Goal: Task Accomplishment & Management: Manage account settings

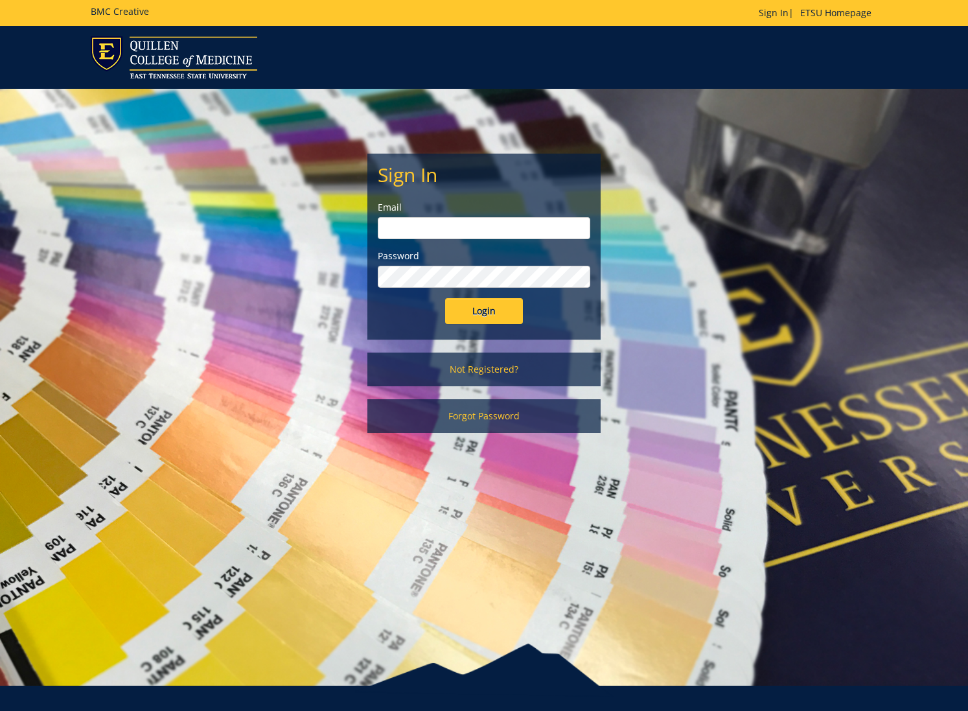
click at [535, 229] on input "email" at bounding box center [484, 228] width 213 height 22
type input "sluderp@etsu.edu"
click at [488, 317] on input "Login" at bounding box center [484, 311] width 78 height 26
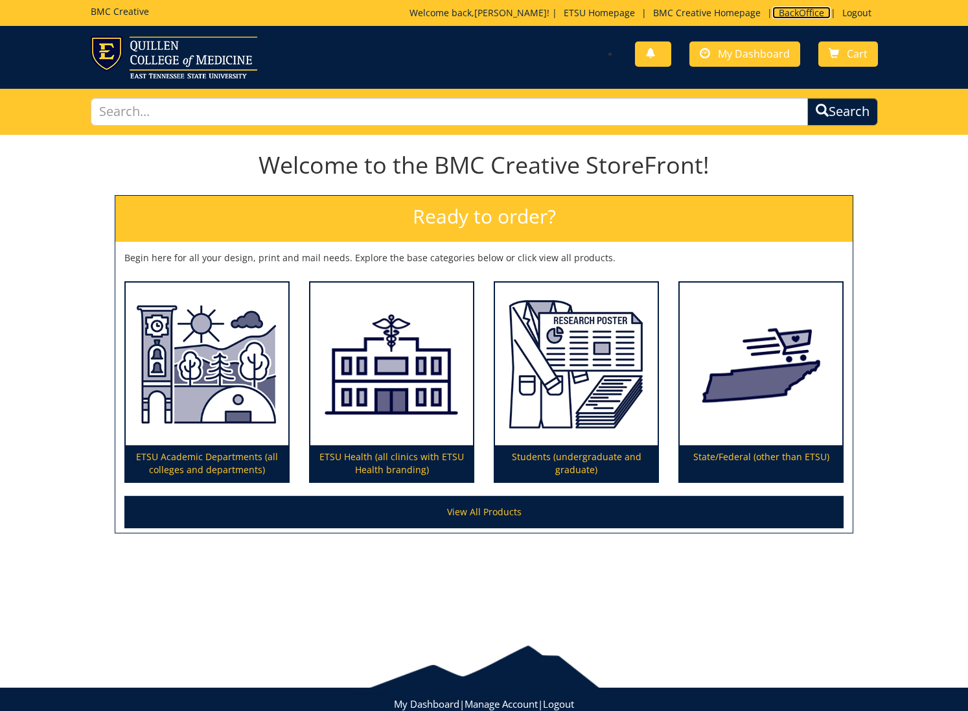
click at [816, 8] on link "BackOffice" at bounding box center [801, 12] width 58 height 12
